Goal: Information Seeking & Learning: Learn about a topic

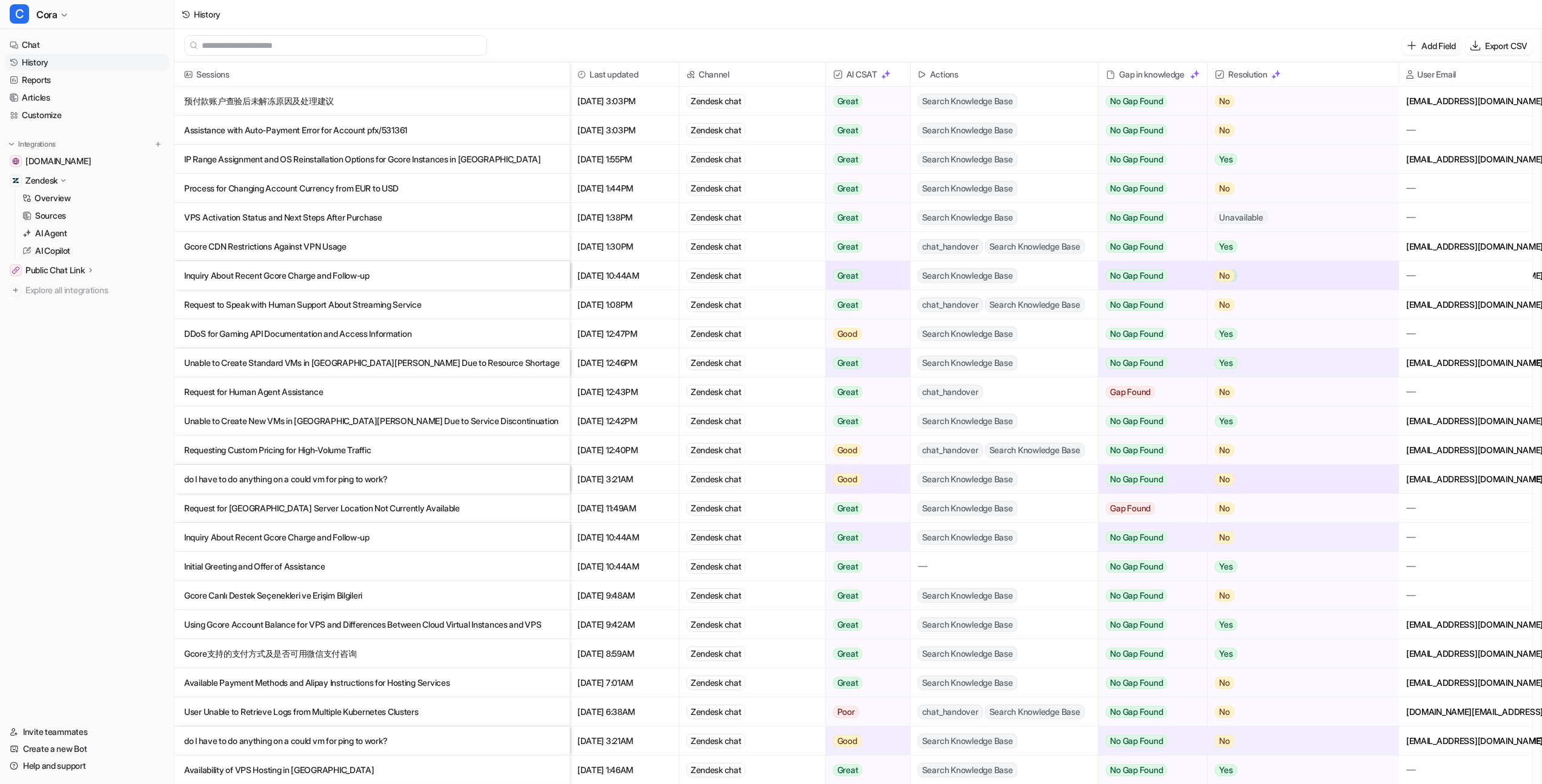
click at [330, 98] on p "预付款账户查验后未解冻原因及处理建议" at bounding box center [372, 101] width 376 height 29
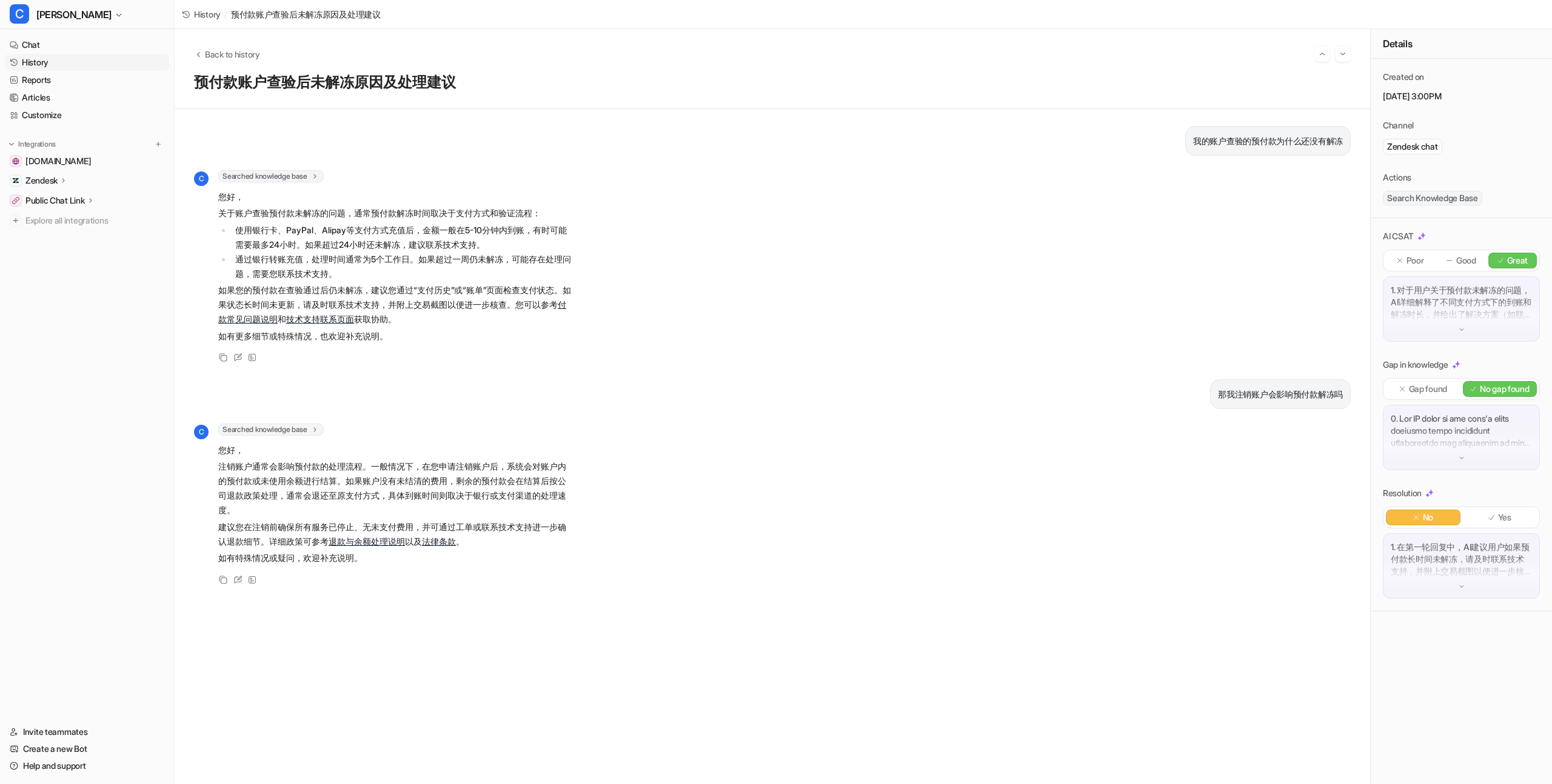
click at [204, 20] on span "History" at bounding box center [207, 14] width 27 height 12
